Goal: Information Seeking & Learning: Compare options

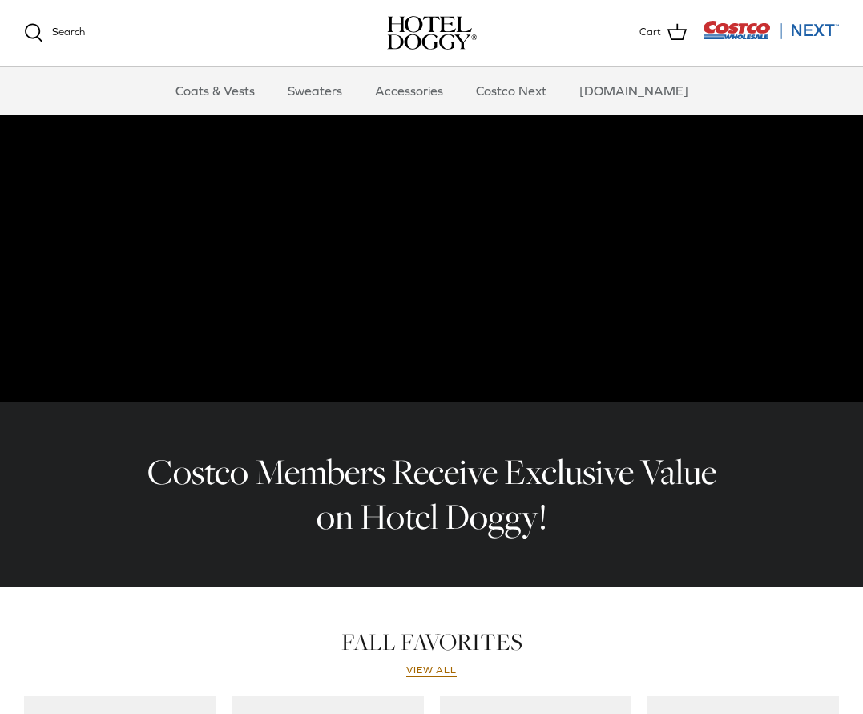
scroll to position [193, 0]
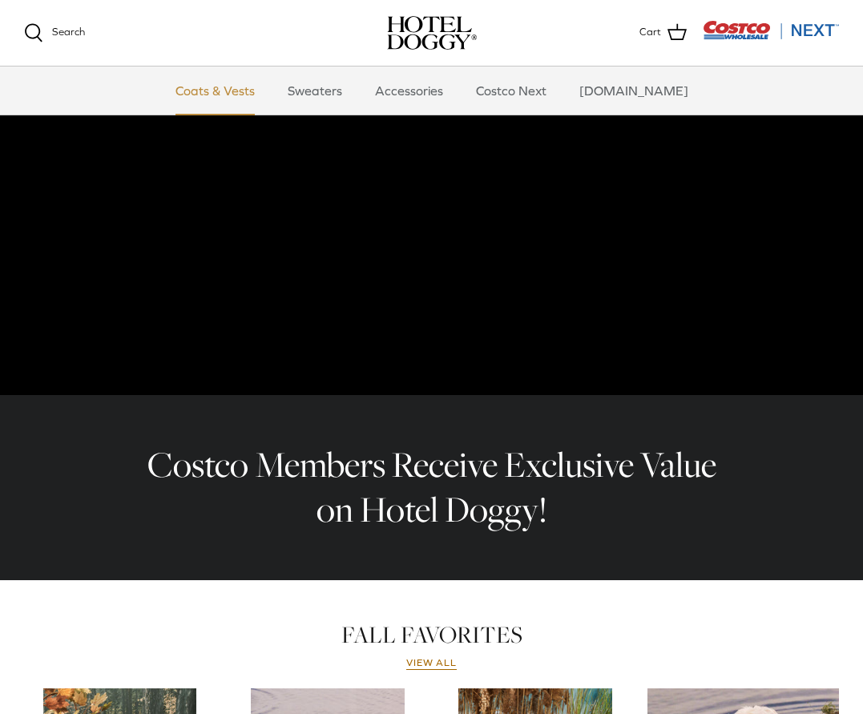
click at [231, 93] on link "Coats & Vests" at bounding box center [215, 90] width 108 height 48
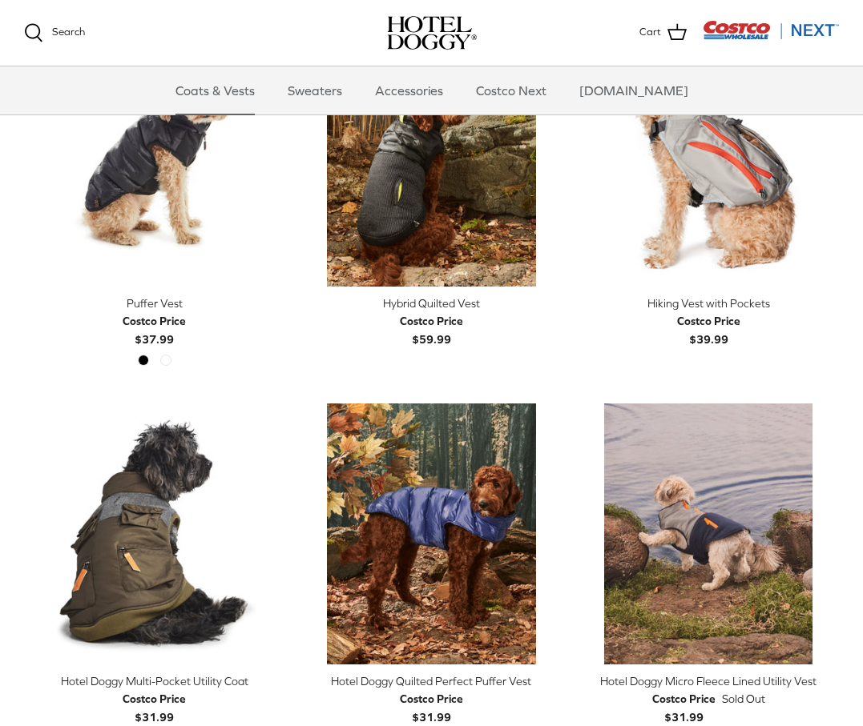
scroll to position [2685, 0]
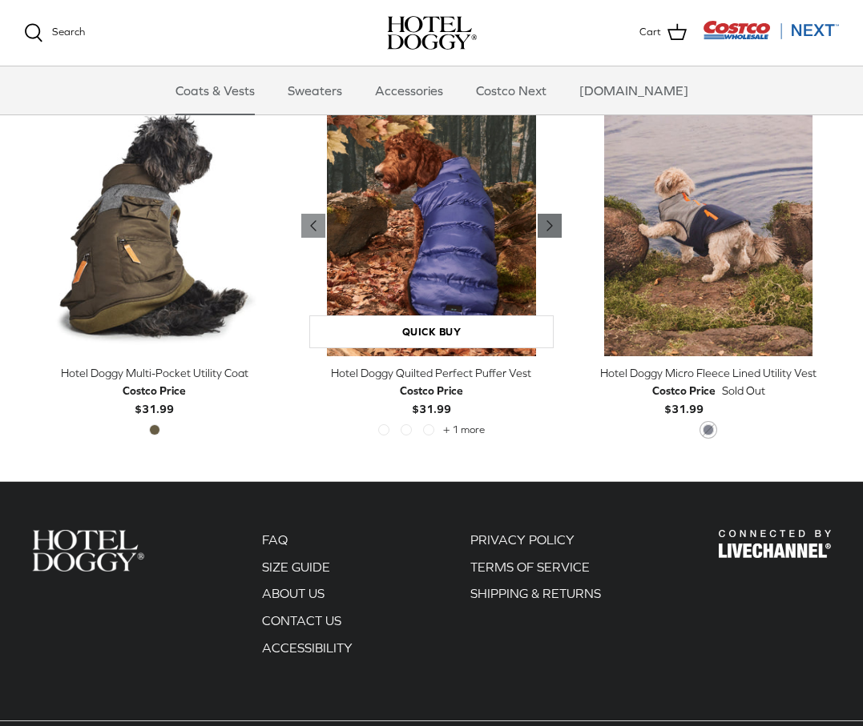
click at [547, 221] on polyline "Previous" at bounding box center [549, 226] width 5 height 10
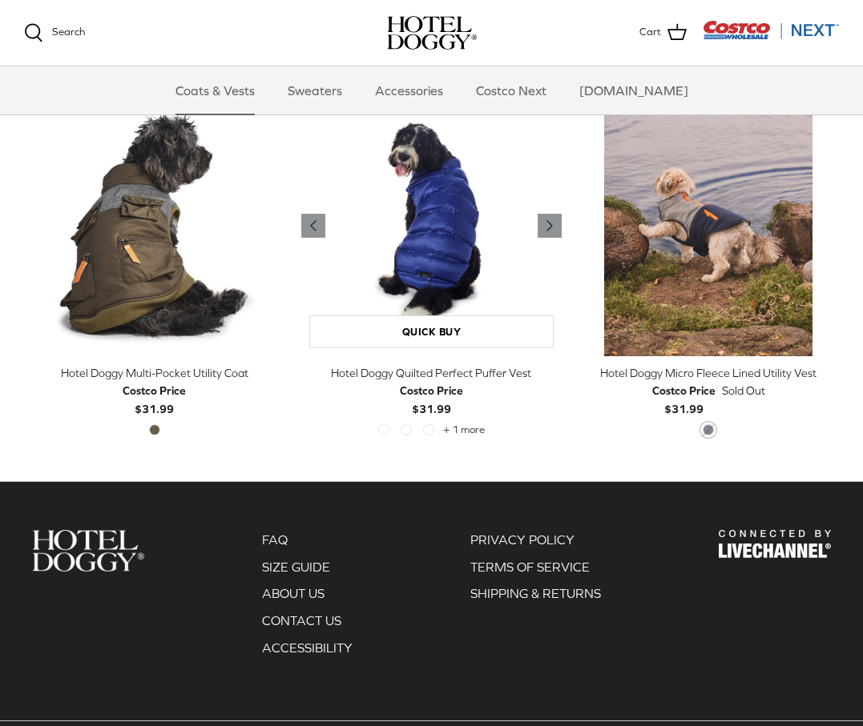
click at [458, 222] on img "Hotel Doggy Quilted Perfect Puffer Vest" at bounding box center [431, 225] width 261 height 261
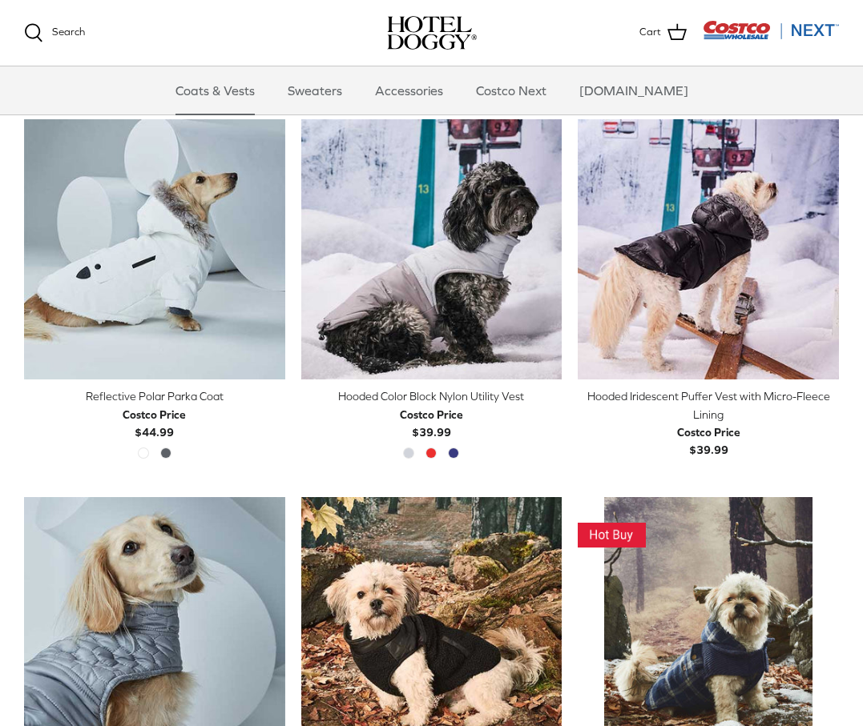
scroll to position [1136, 0]
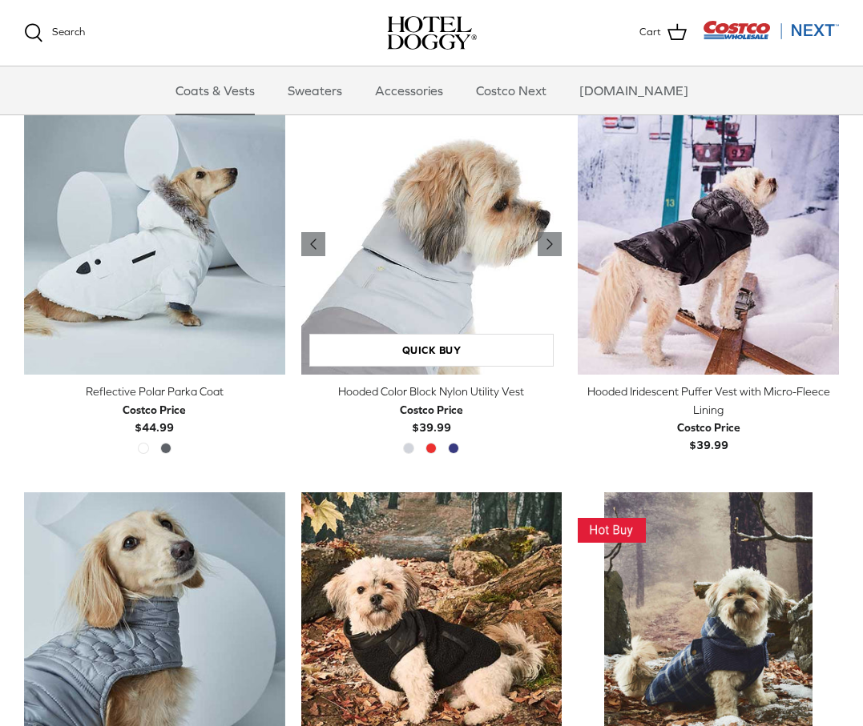
click at [353, 240] on img "Hooded Color Block Nylon Utility Vest" at bounding box center [431, 245] width 261 height 261
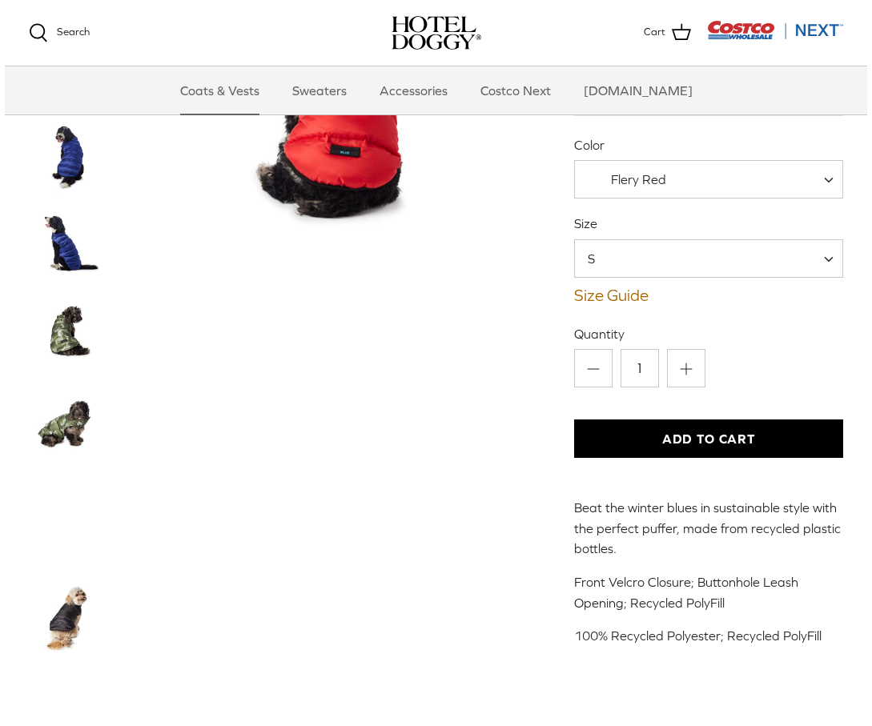
scroll to position [189, 0]
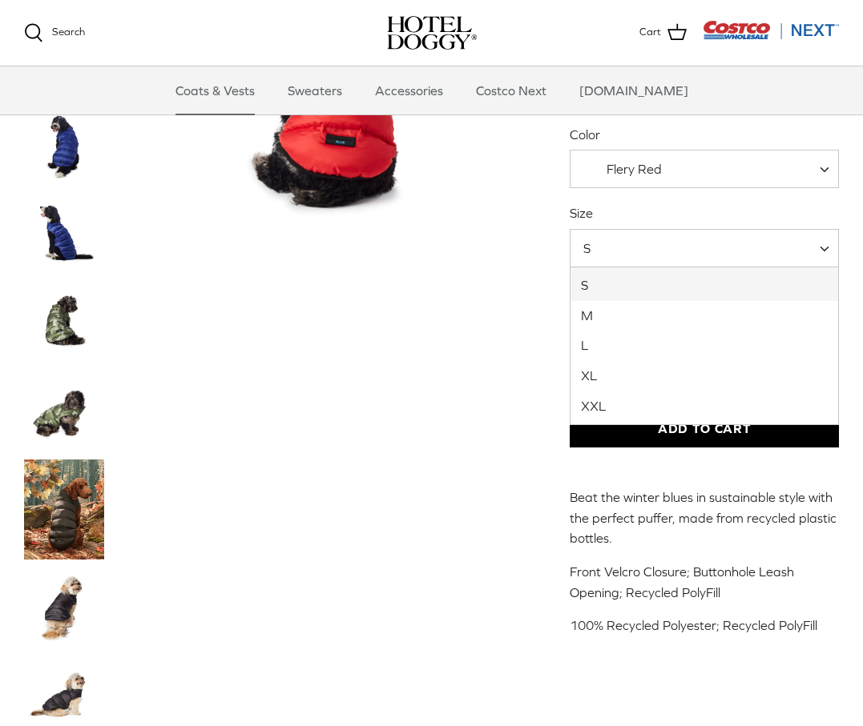
click at [633, 256] on span "S" at bounding box center [703, 248] width 269 height 38
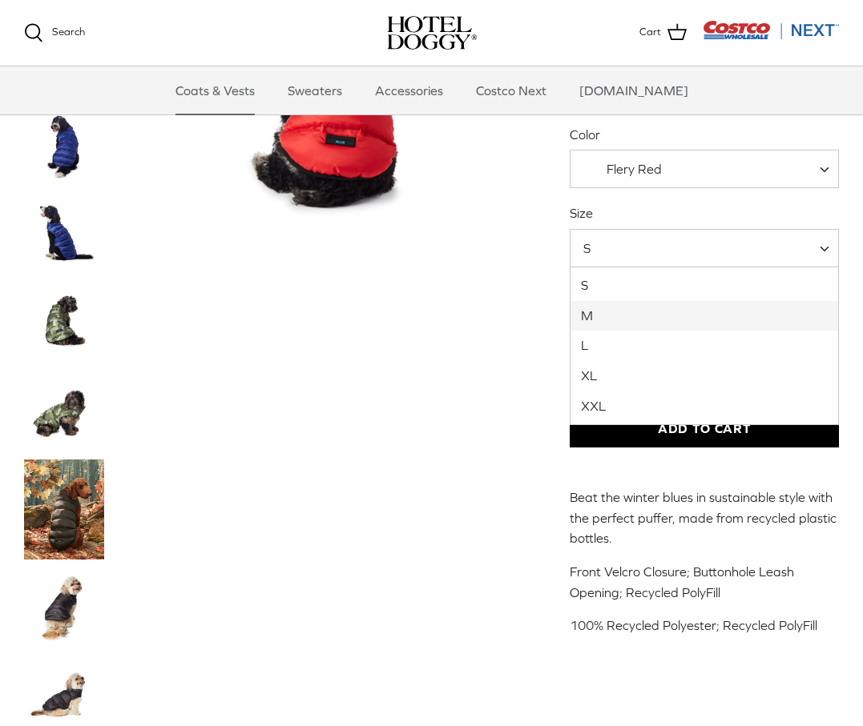
click at [524, 384] on div "Left Right" at bounding box center [431, 493] width 863 height 1205
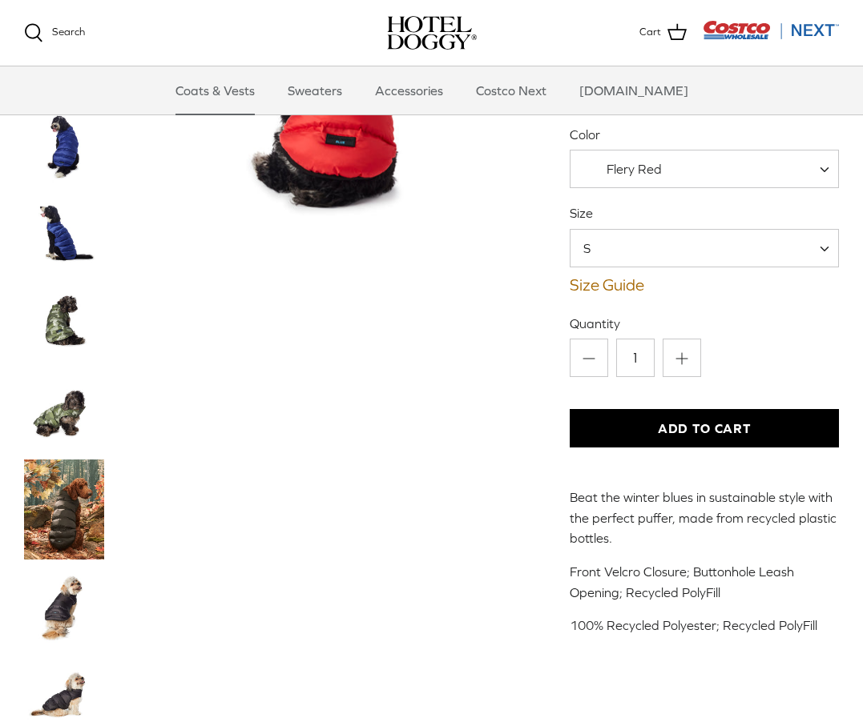
click at [597, 297] on div "Hotel Doggy Quilted Perfect Puffer Vest Costco Price $31.99 Color Flery Red Blu…" at bounding box center [703, 274] width 269 height 766
click at [595, 291] on link "Size Guide" at bounding box center [703, 285] width 269 height 19
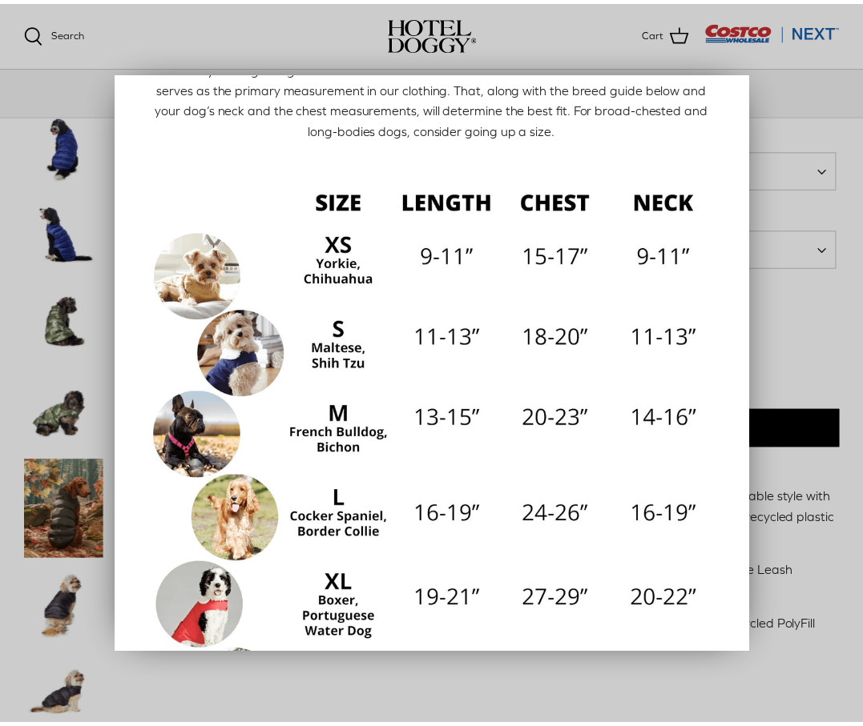
scroll to position [237, 0]
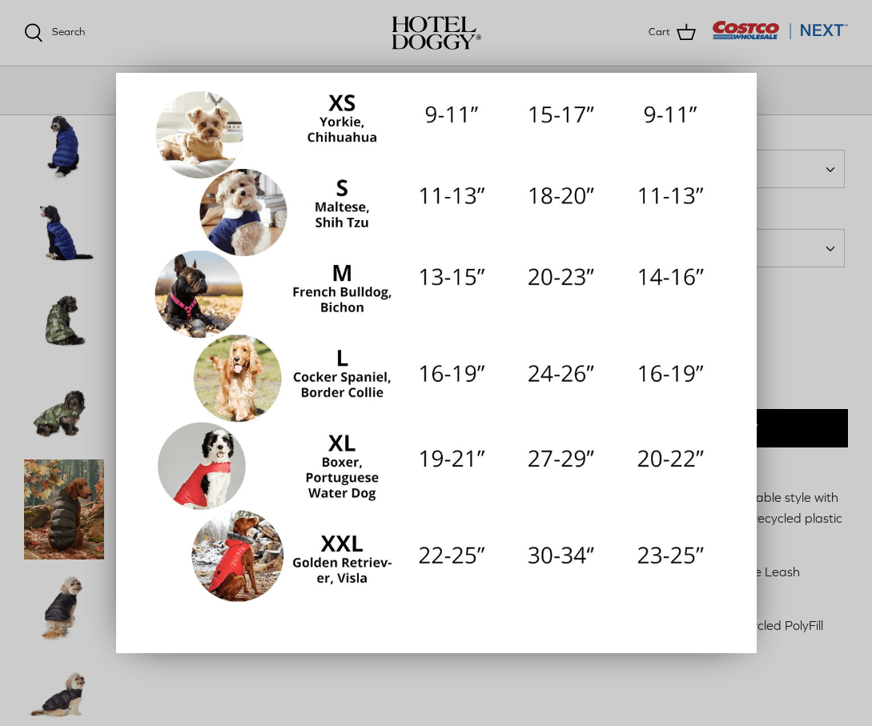
click at [801, 165] on div at bounding box center [436, 363] width 872 height 726
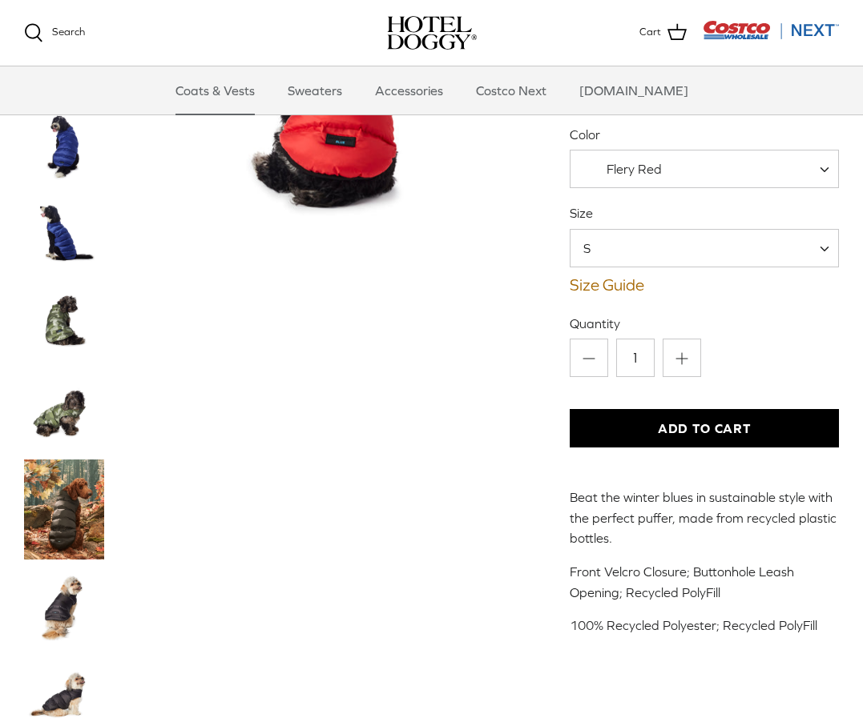
scroll to position [0, 0]
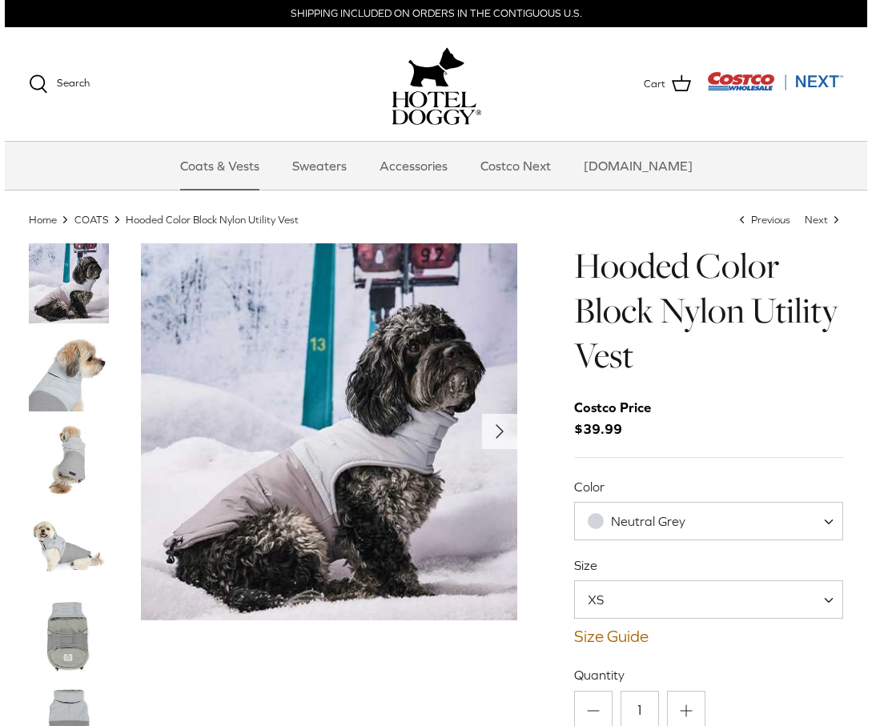
scroll to position [128, 0]
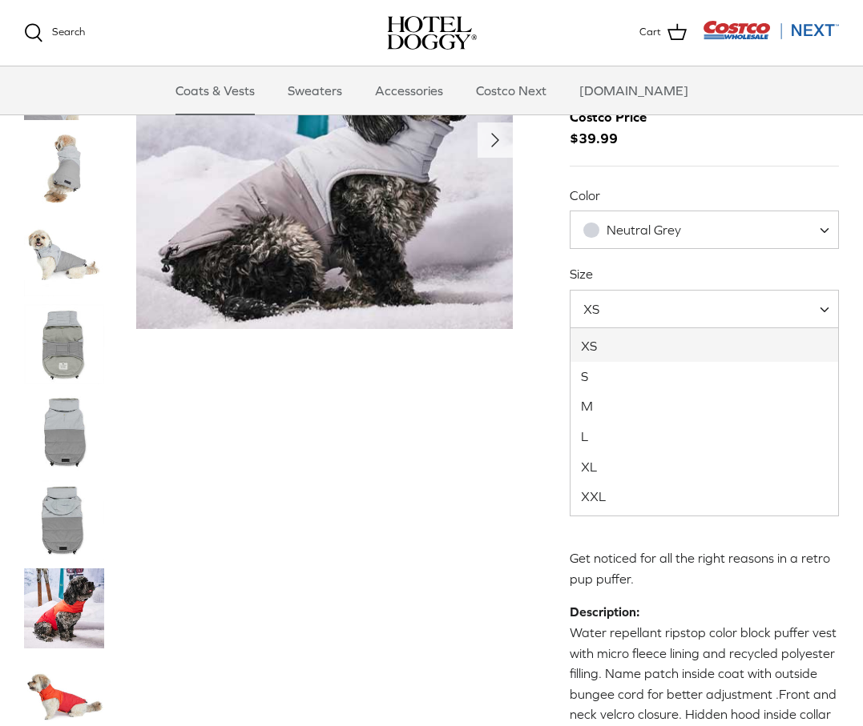
click at [626, 312] on span "XS" at bounding box center [600, 309] width 61 height 18
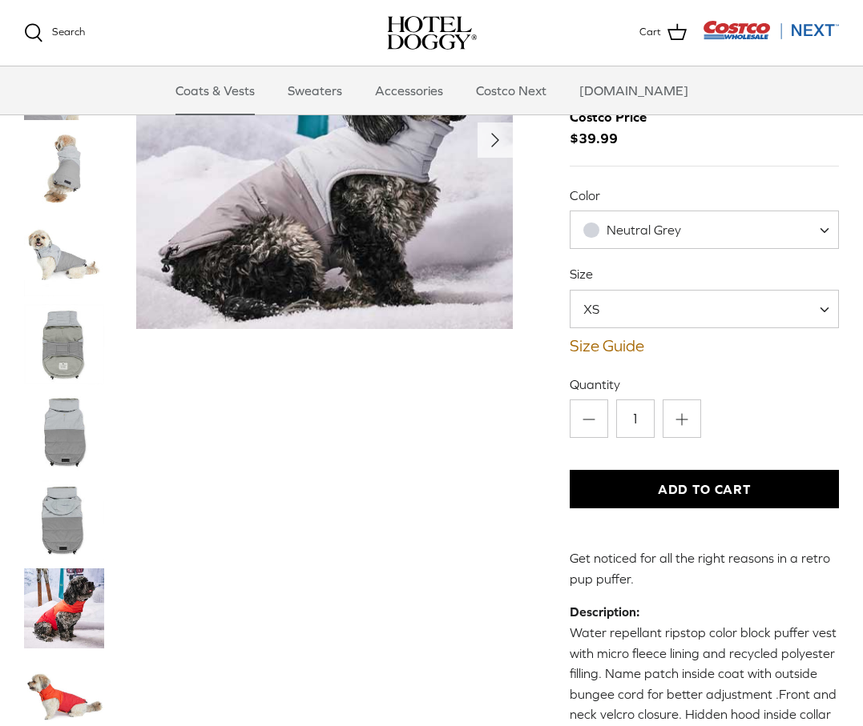
click at [593, 357] on div "Hooded Color Block Nylon Utility Vest Costco Price $39.99 Color [GEOGRAPHIC_DAT…" at bounding box center [703, 440] width 269 height 976
click at [593, 352] on link "Size Guide" at bounding box center [703, 345] width 269 height 19
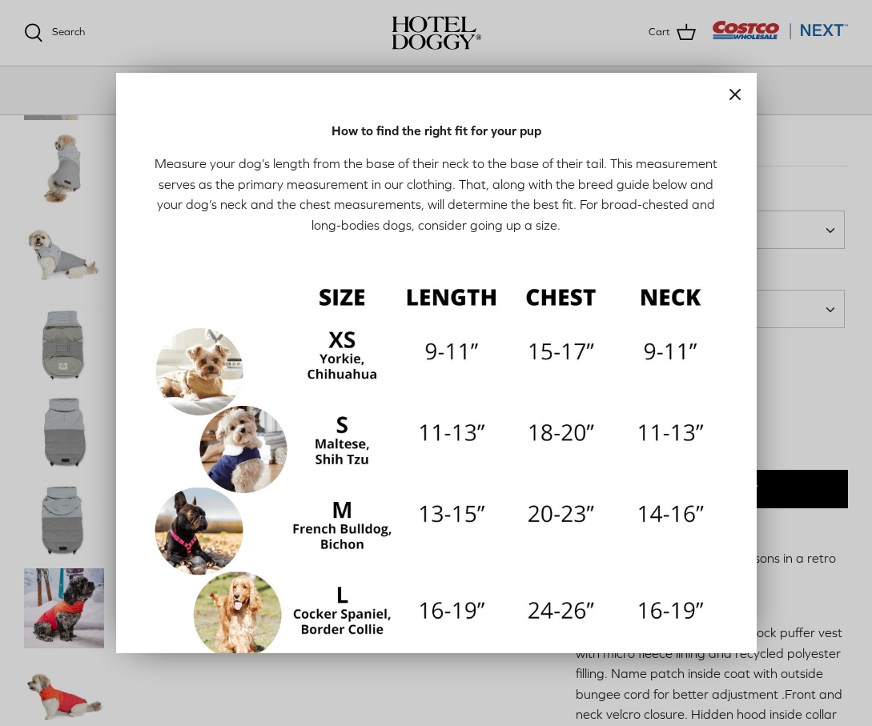
scroll to position [237, 0]
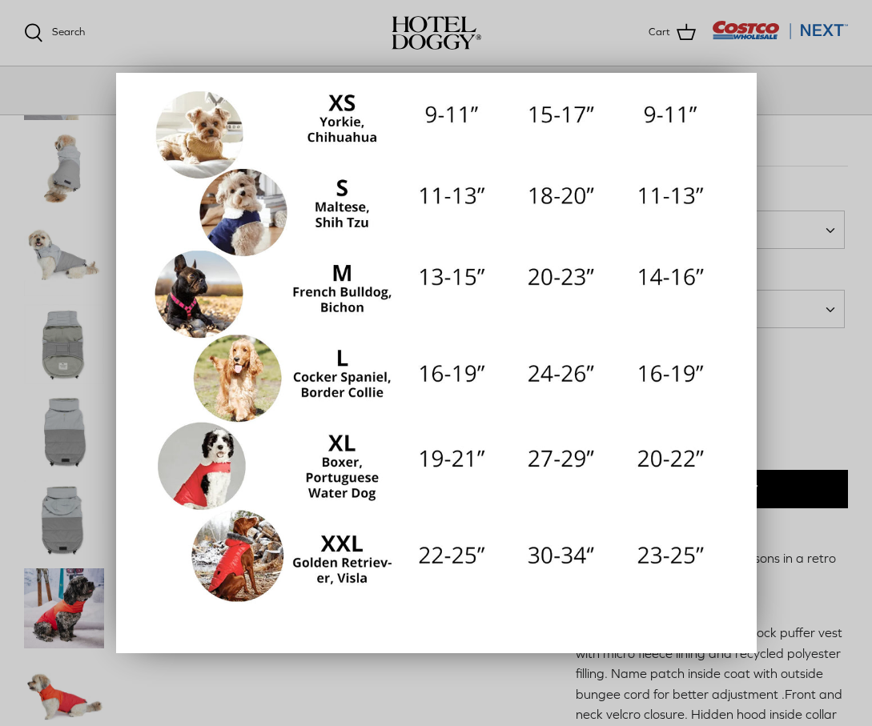
click at [745, 275] on div "Close How to find the right fit for your pup Measure your dog’s length from the…" at bounding box center [436, 363] width 641 height 581
